Goal: Navigation & Orientation: Find specific page/section

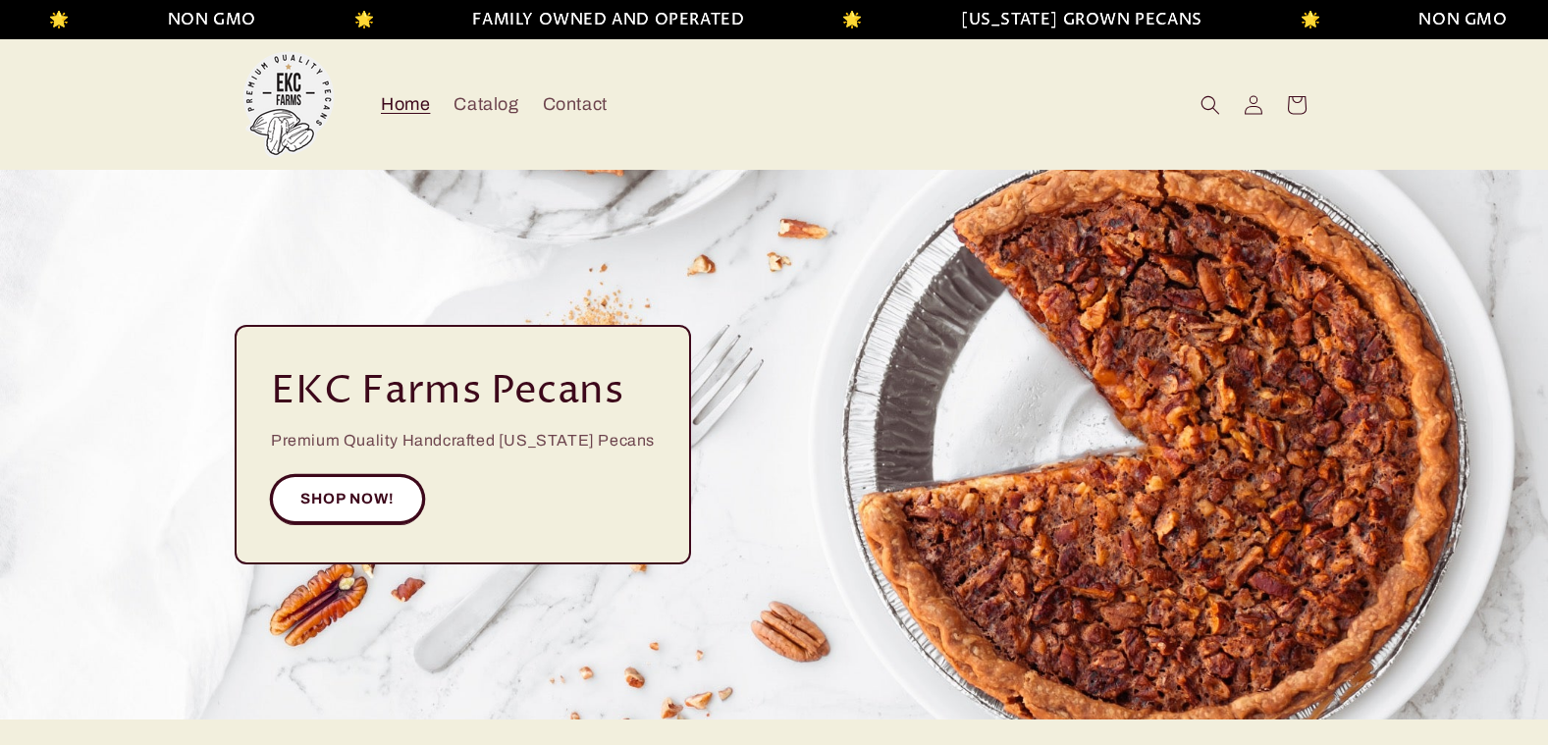
click at [362, 492] on link "SHOP NOW!" at bounding box center [347, 499] width 153 height 48
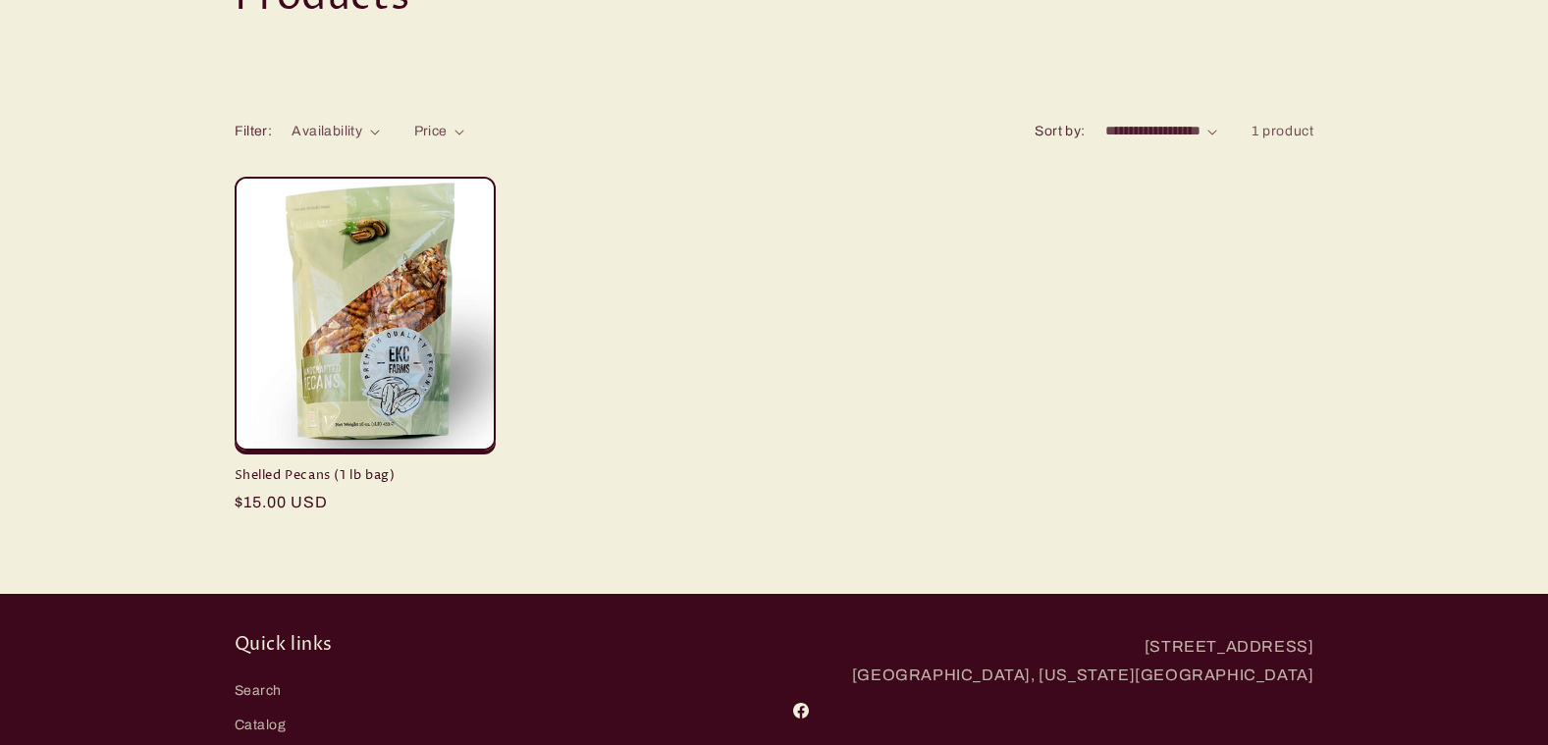
scroll to position [275, 0]
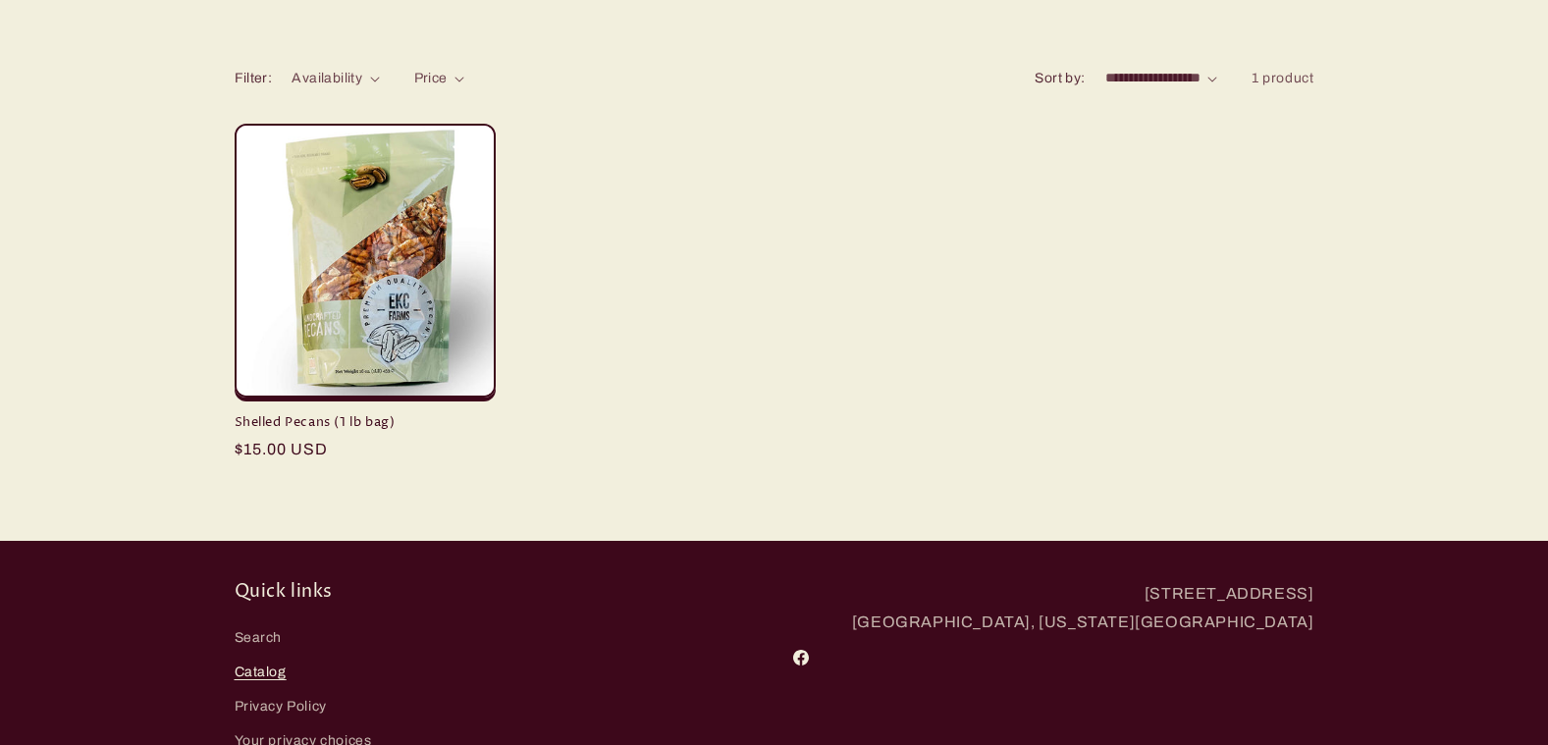
click at [265, 683] on link "Catalog" at bounding box center [261, 672] width 52 height 34
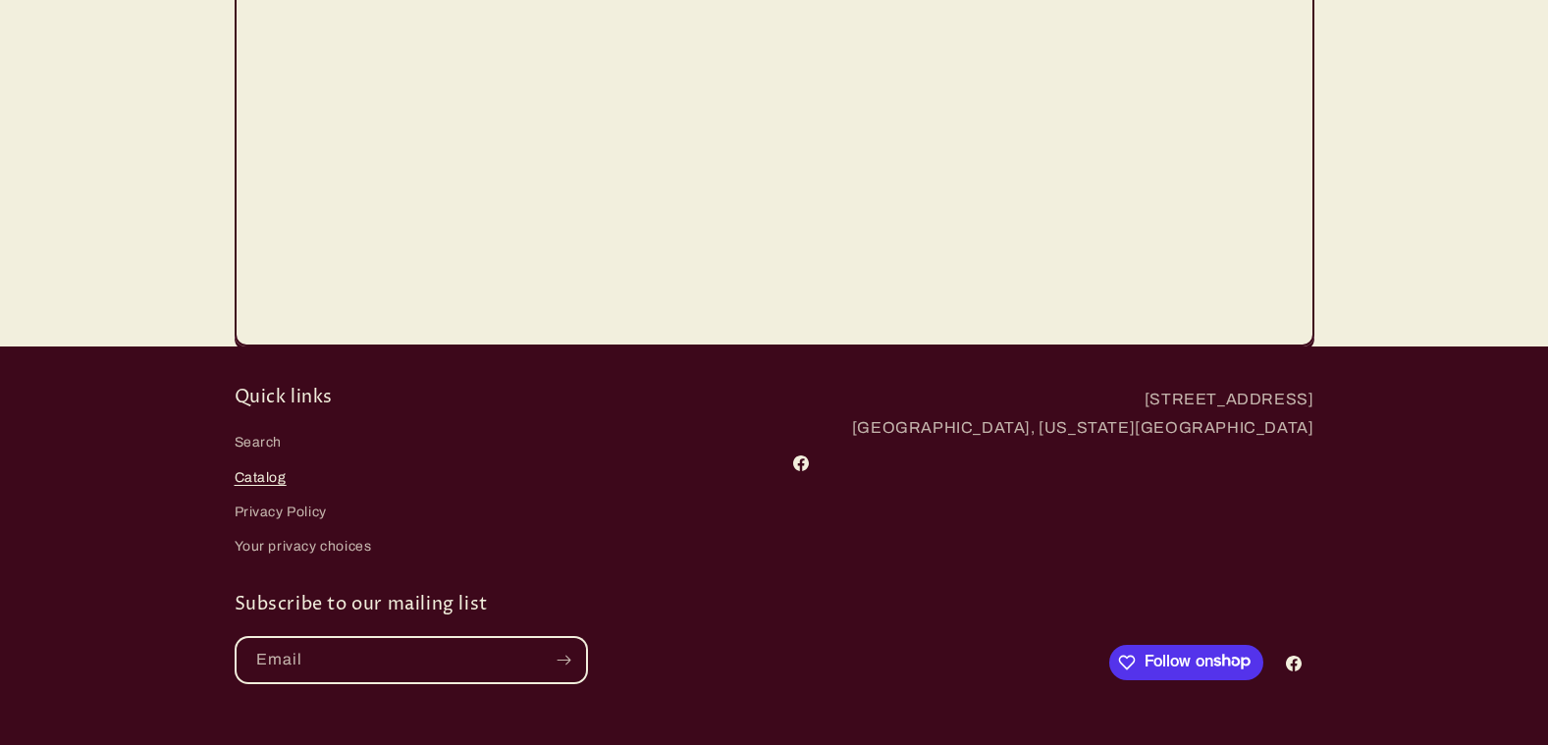
scroll to position [1072, 0]
